Goal: Task Accomplishment & Management: Complete application form

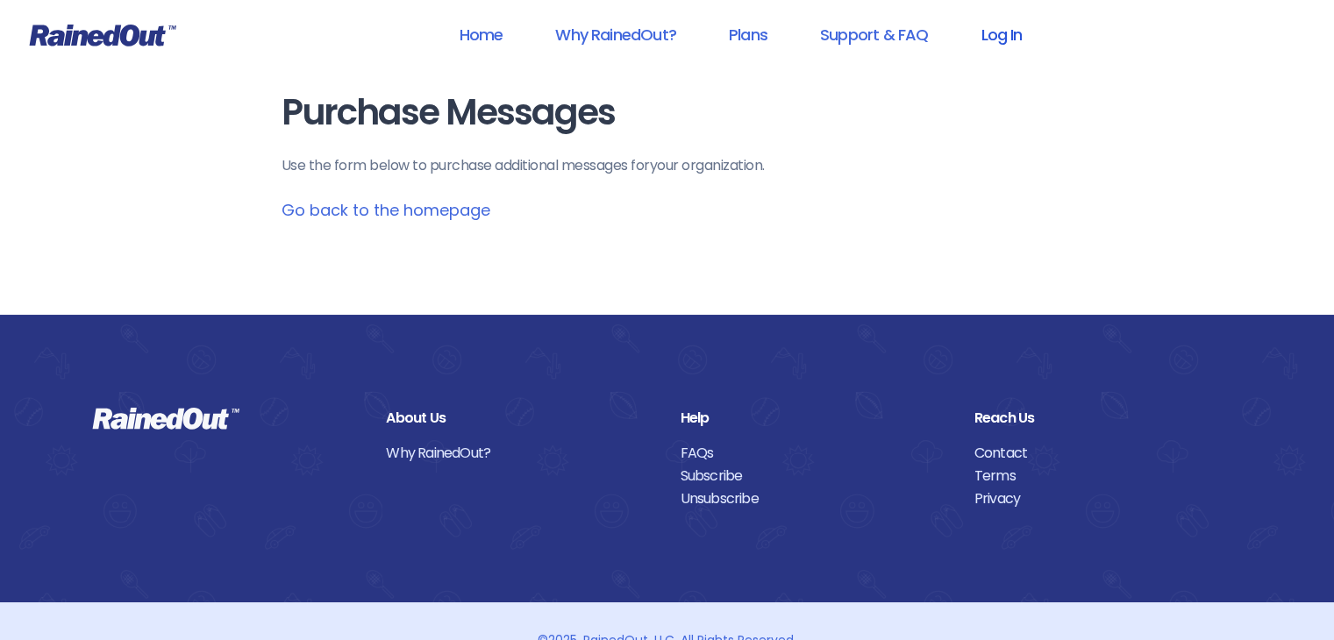
click at [1004, 39] on link "Log In" at bounding box center [1001, 34] width 87 height 39
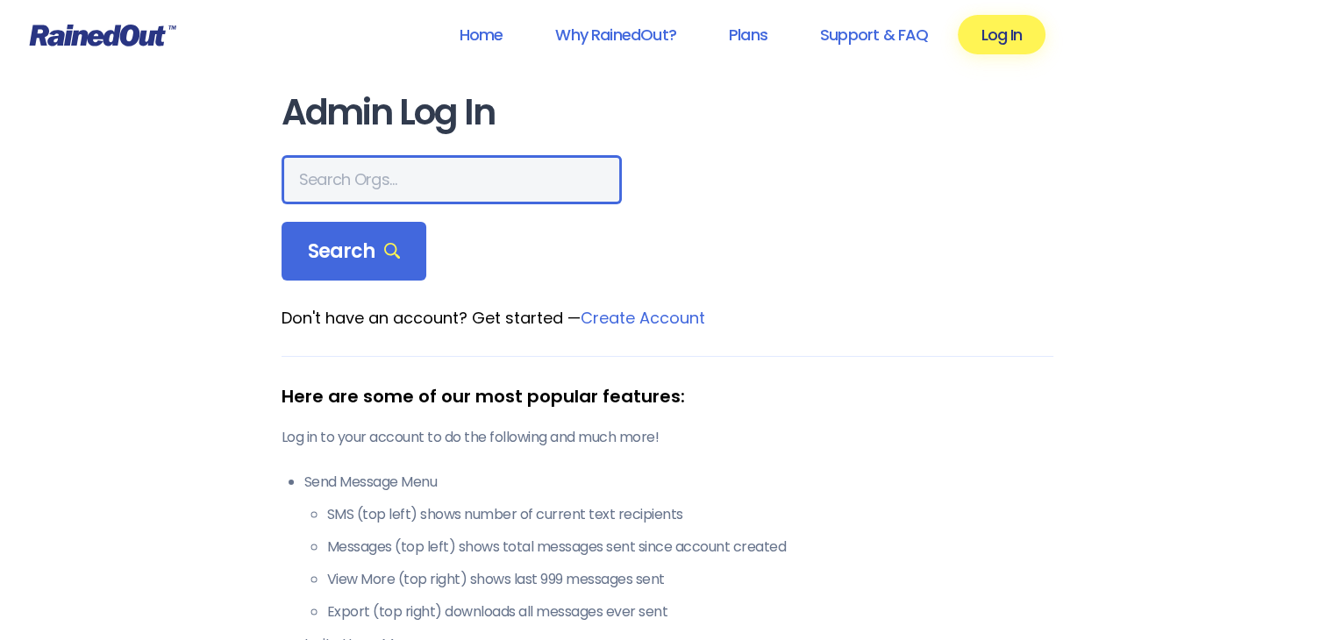
click at [403, 187] on input "text" at bounding box center [452, 179] width 340 height 49
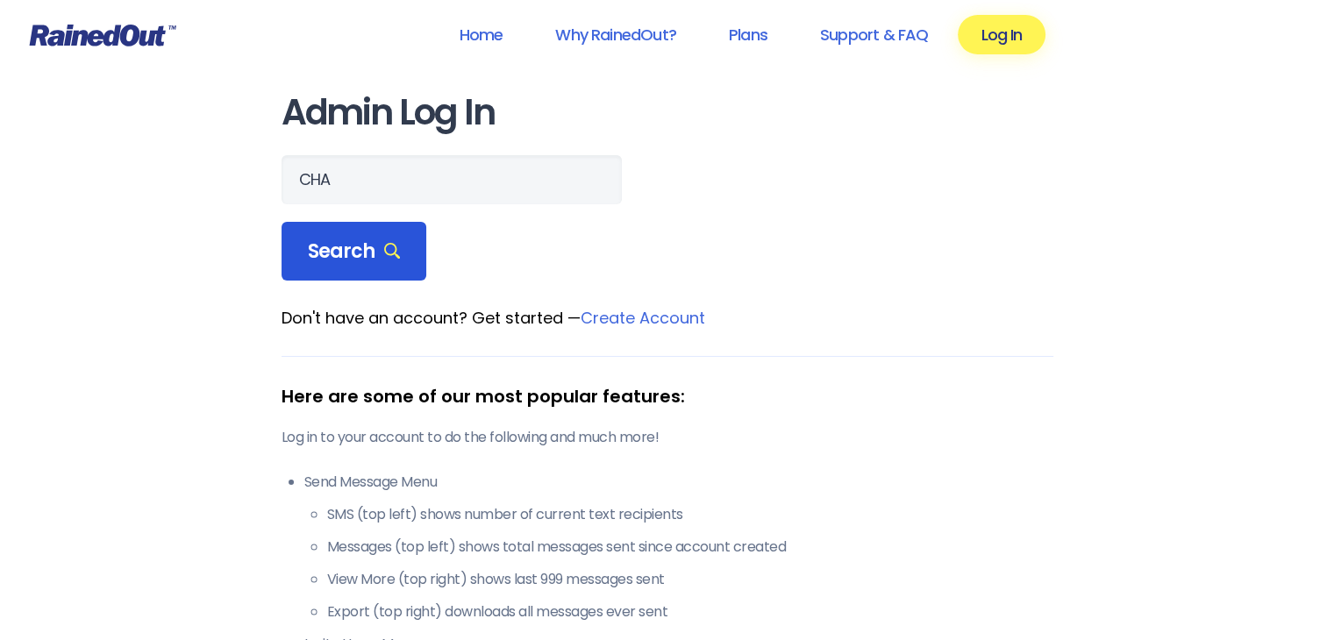
click at [333, 235] on div "Search" at bounding box center [355, 252] width 146 height 60
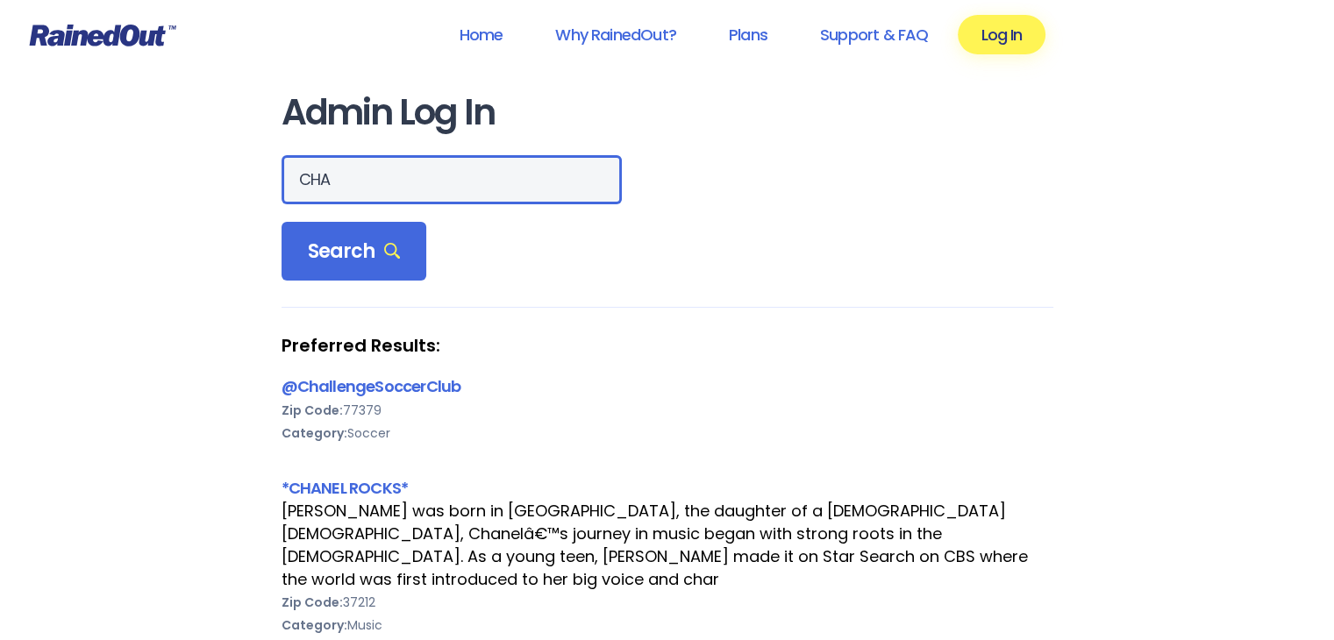
click at [378, 186] on input "CHA" at bounding box center [452, 179] width 340 height 49
type input "Christiana"
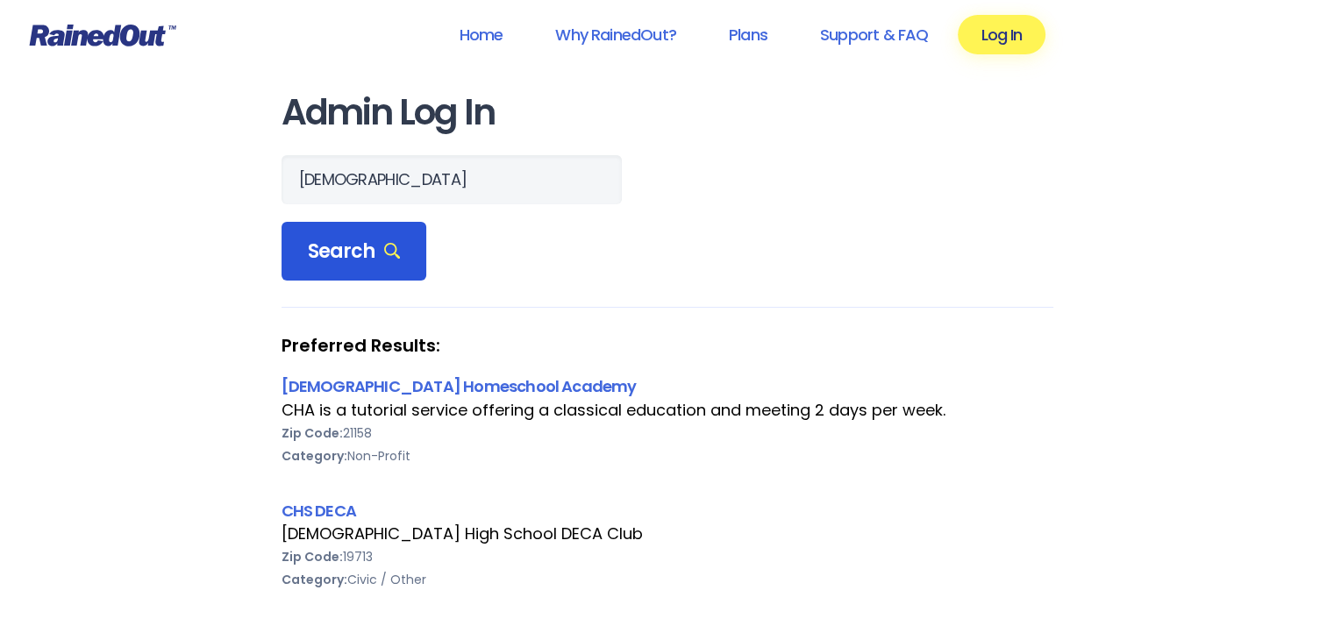
click at [325, 247] on span "Search" at bounding box center [354, 252] width 93 height 25
click at [356, 390] on link "[DEMOGRAPHIC_DATA] Homeschool Academy" at bounding box center [459, 386] width 355 height 22
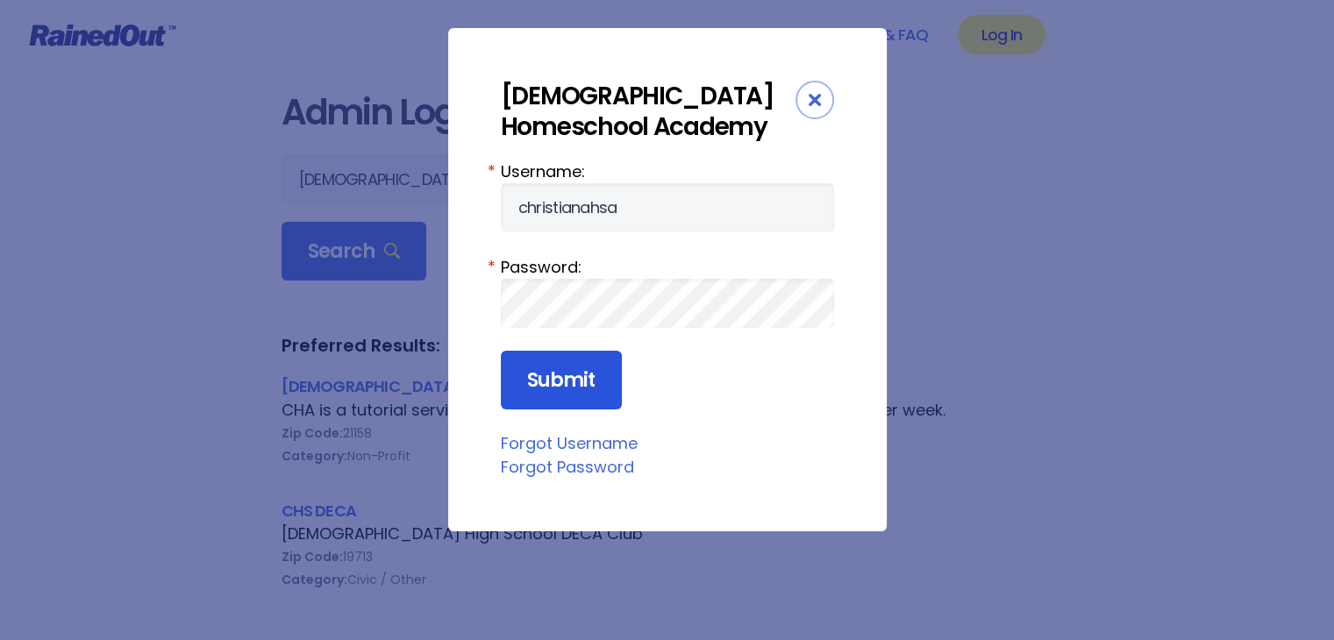
click at [562, 365] on input "Submit" at bounding box center [561, 381] width 121 height 60
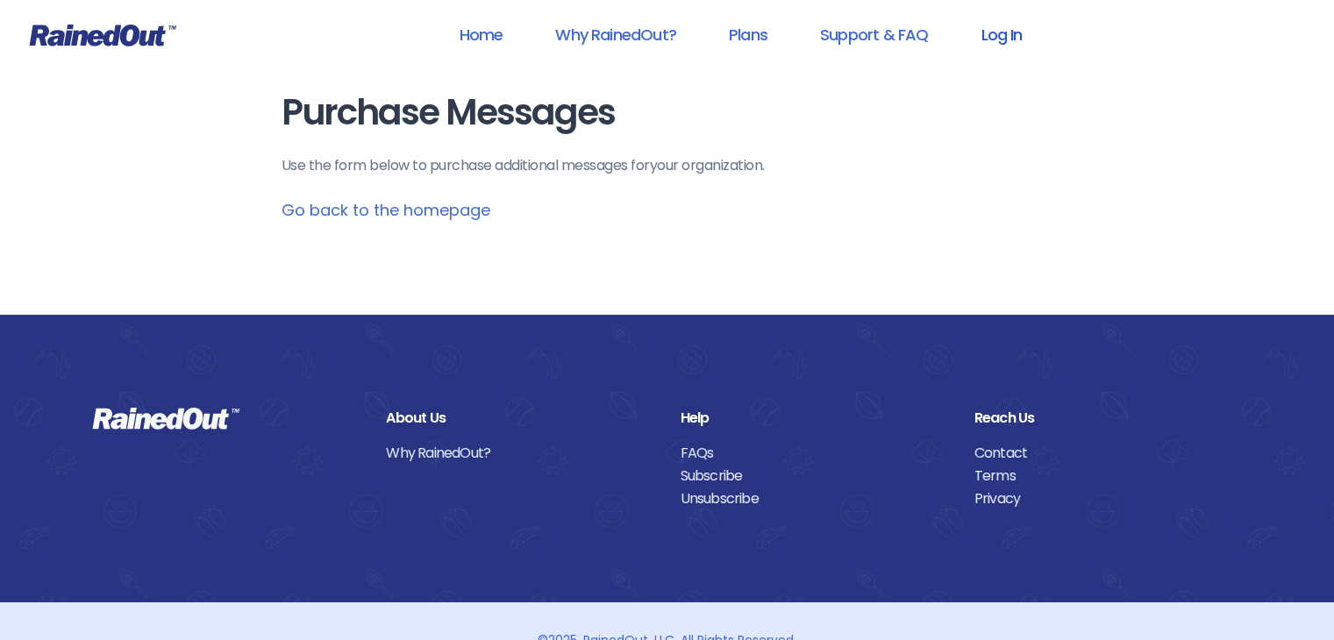
click at [1018, 37] on link "Log In" at bounding box center [1001, 34] width 87 height 39
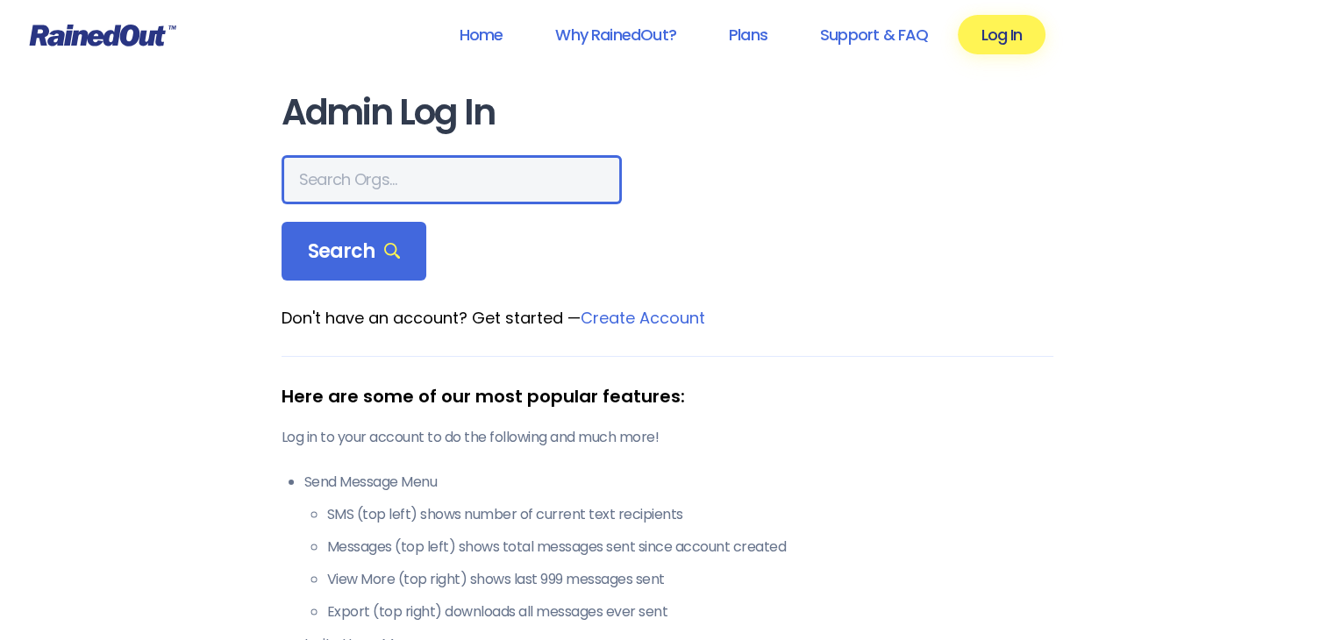
click at [444, 164] on input "text" at bounding box center [452, 179] width 340 height 49
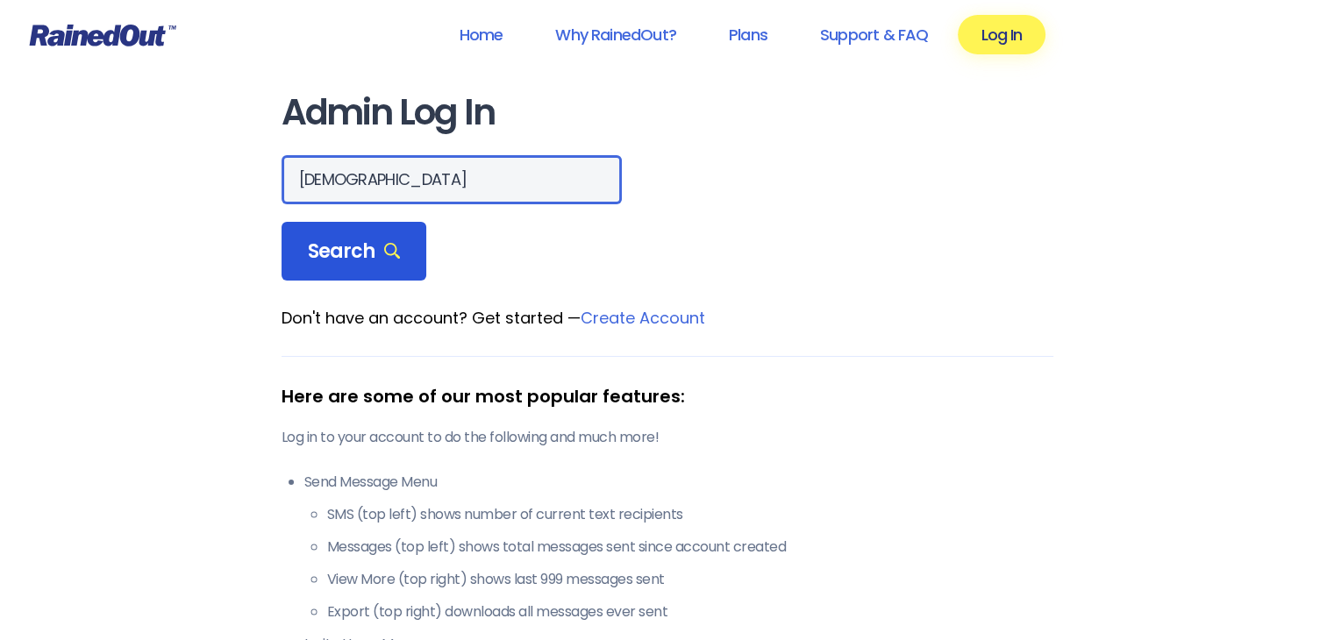
type input "Christiana"
click at [345, 259] on span "Search" at bounding box center [354, 252] width 93 height 25
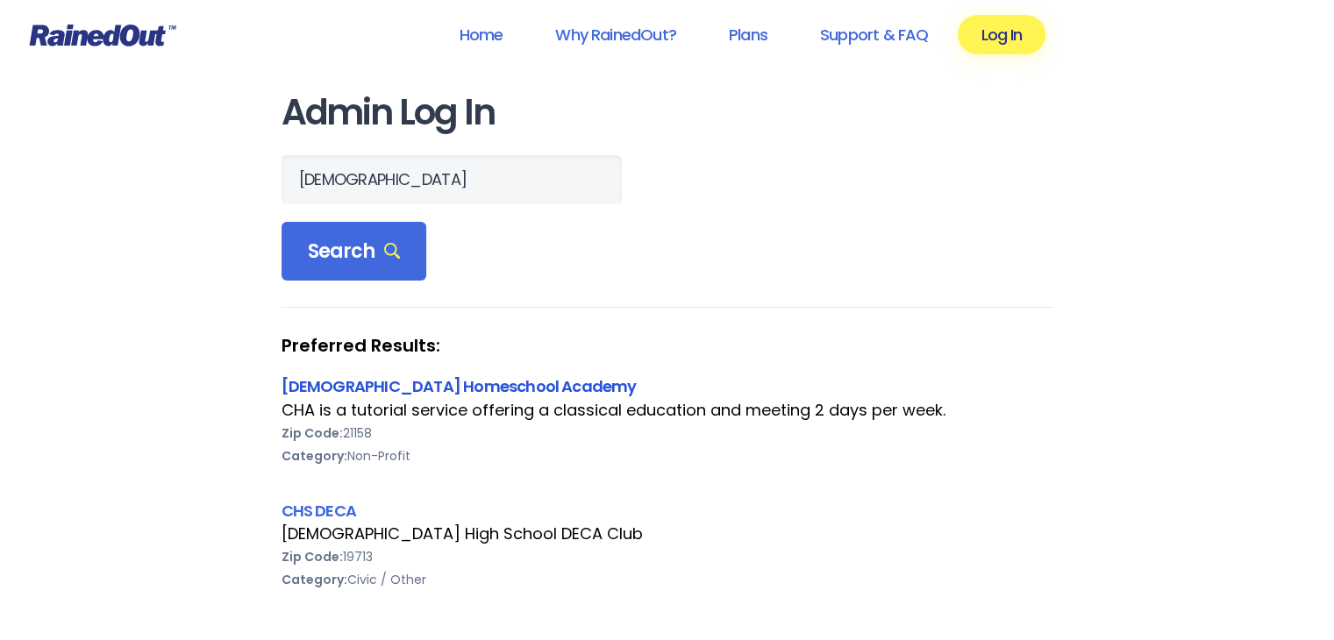
click at [447, 388] on link "[DEMOGRAPHIC_DATA] Homeschool Academy" at bounding box center [459, 386] width 355 height 22
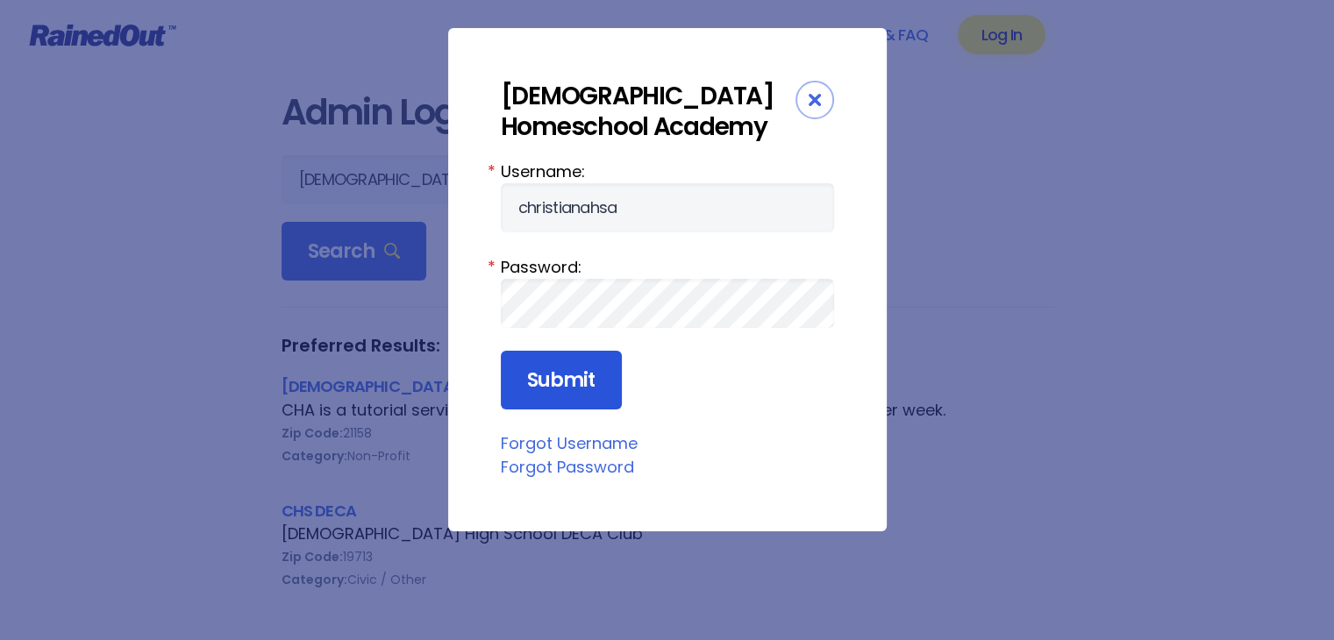
click at [560, 389] on input "Submit" at bounding box center [561, 381] width 121 height 60
